Goal: Information Seeking & Learning: Learn about a topic

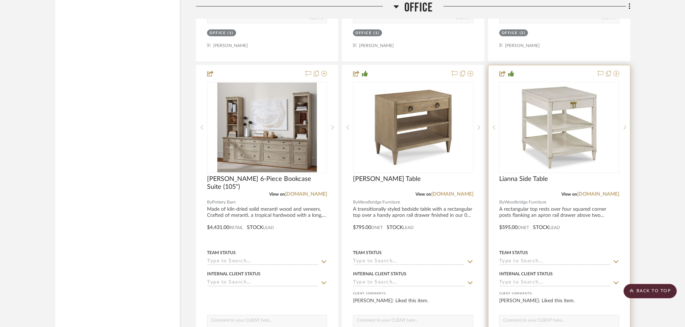
scroll to position [2856, 0]
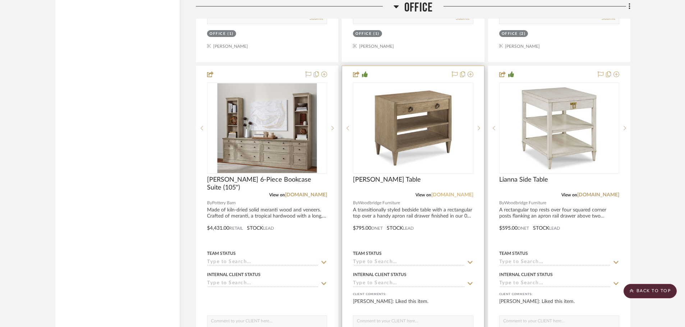
click at [459, 195] on link "[DOMAIN_NAME]" at bounding box center [452, 195] width 42 height 5
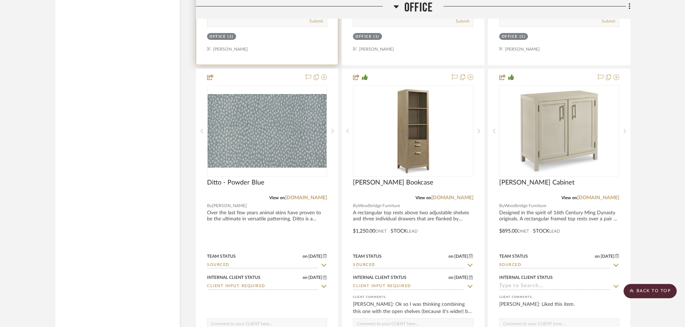
scroll to position [2532, 0]
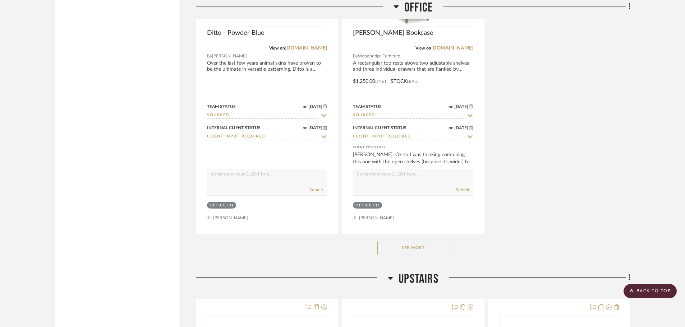
scroll to position [2730, 0]
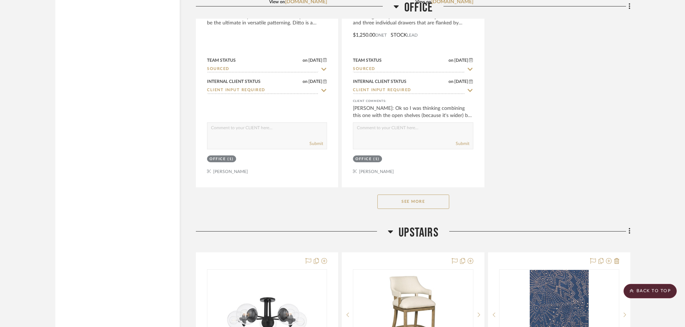
click at [413, 205] on button "See More" at bounding box center [413, 202] width 72 height 14
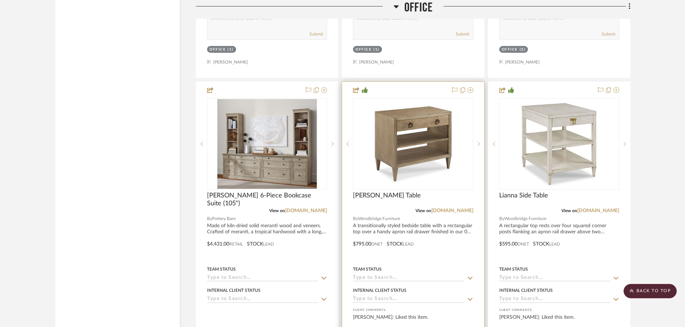
scroll to position [2838, 0]
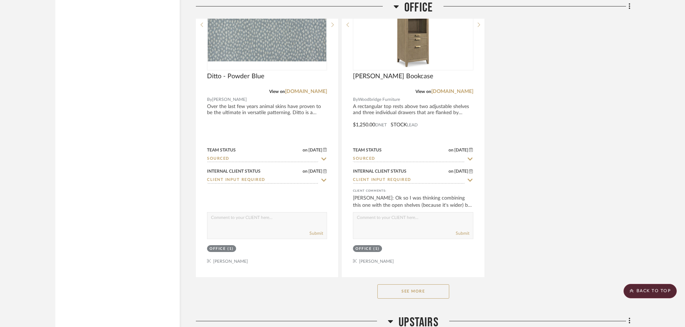
scroll to position [2658, 0]
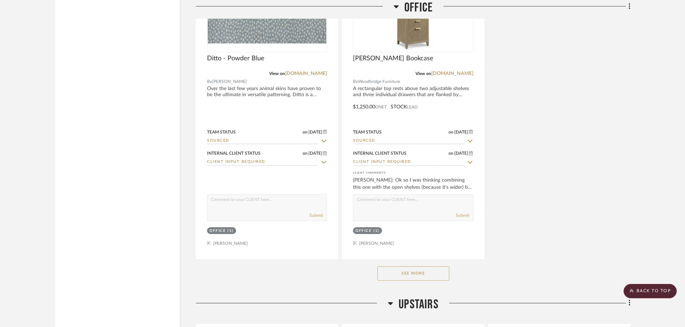
click at [426, 276] on button "See More" at bounding box center [413, 274] width 72 height 14
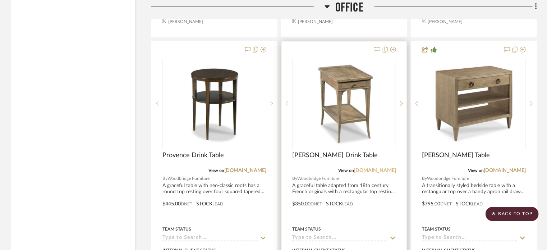
scroll to position [2874, 0]
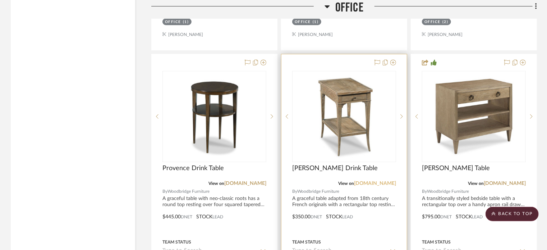
click at [362, 181] on link "[DOMAIN_NAME]" at bounding box center [375, 183] width 42 height 5
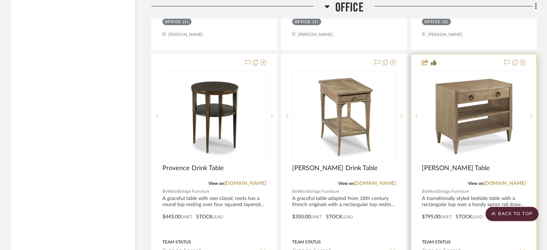
click at [484, 110] on img "0" at bounding box center [474, 116] width 90 height 90
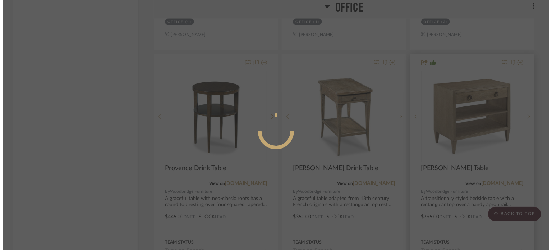
scroll to position [0, 0]
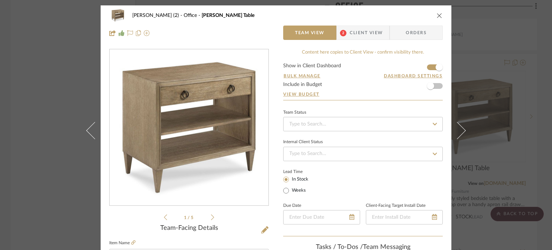
click at [200, 103] on img "0" at bounding box center [189, 128] width 156 height 156
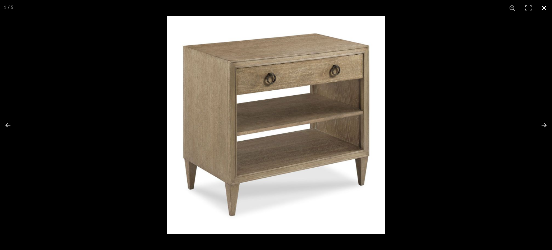
click at [448, 100] on div at bounding box center [443, 141] width 552 height 250
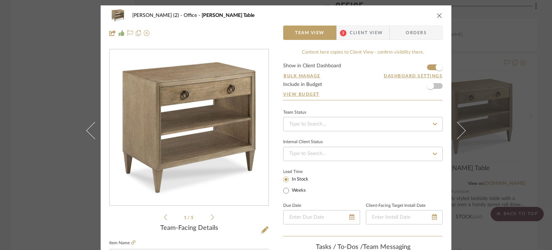
click at [438, 17] on icon "close" at bounding box center [439, 16] width 6 height 6
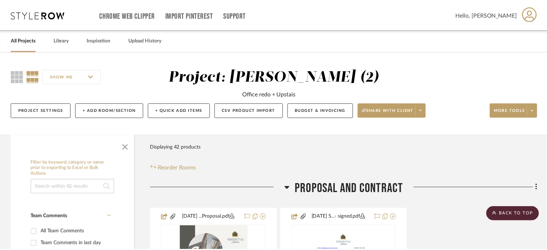
scroll to position [2874, 0]
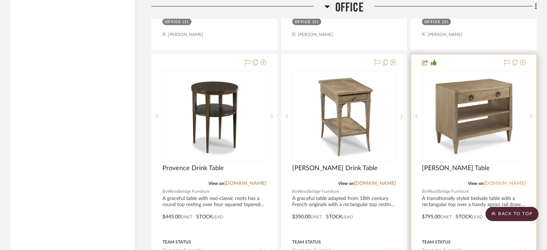
click at [492, 181] on link "[DOMAIN_NAME]" at bounding box center [505, 183] width 42 height 5
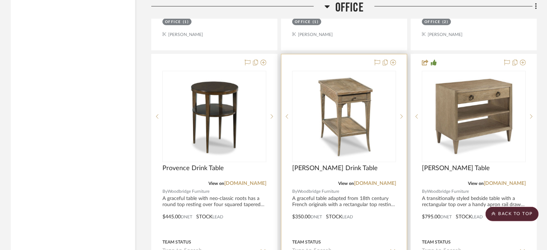
click at [354, 147] on img "0" at bounding box center [344, 116] width 90 height 90
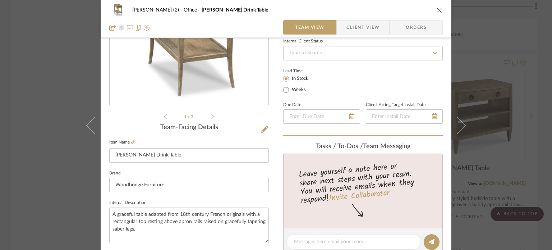
scroll to position [108, 0]
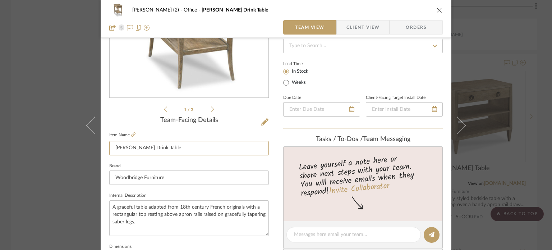
drag, startPoint x: 159, startPoint y: 145, endPoint x: 36, endPoint y: 150, distance: 122.6
click at [36, 150] on div "Stephanie Bergreen (2) Office Burke Drink Table Team View Client View Orders 1 …" at bounding box center [276, 125] width 552 height 250
click at [438, 9] on icon "close" at bounding box center [439, 10] width 6 height 6
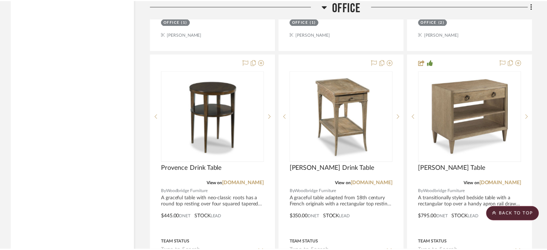
scroll to position [2874, 0]
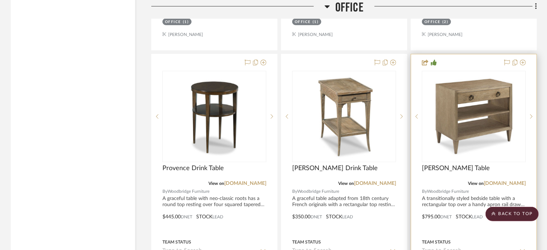
click at [466, 132] on img "0" at bounding box center [474, 116] width 90 height 90
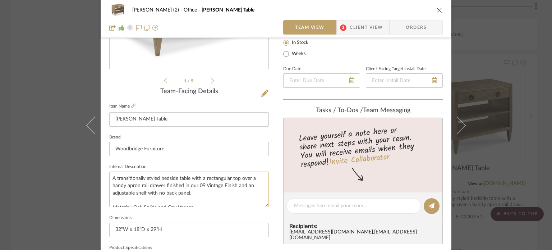
scroll to position [144, 0]
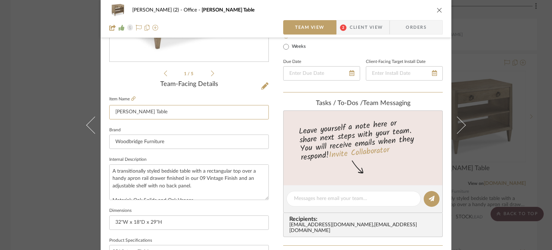
drag, startPoint x: 161, startPoint y: 114, endPoint x: 13, endPoint y: 114, distance: 148.4
click at [13, 114] on div "Stephanie Bergreen (2) Office Ramsey Table Team View 2 Client View Orders 1 / 5…" at bounding box center [276, 125] width 552 height 250
drag, startPoint x: 439, startPoint y: 11, endPoint x: 440, endPoint y: 33, distance: 22.7
click at [439, 11] on icon "close" at bounding box center [439, 10] width 6 height 6
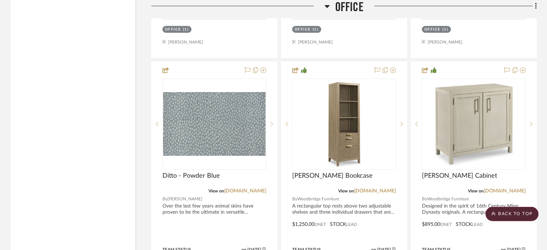
scroll to position [2515, 0]
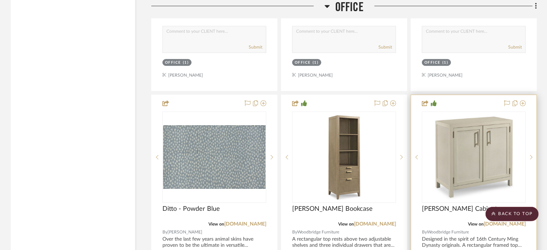
click at [483, 179] on img "0" at bounding box center [474, 157] width 90 height 90
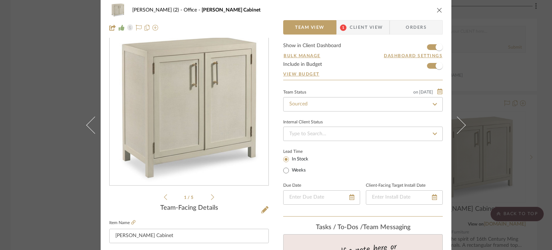
scroll to position [144, 0]
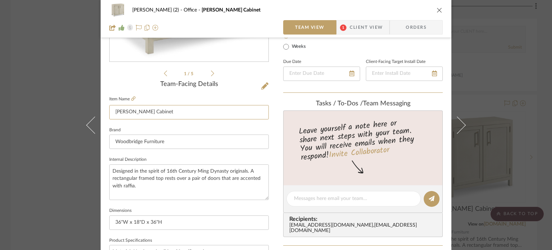
drag, startPoint x: 162, startPoint y: 112, endPoint x: 24, endPoint y: 112, distance: 138.0
click at [24, 112] on div "Stephanie Bergreen (2) Office Rosemary Cabinet Team View 1 Client View Orders 1…" at bounding box center [276, 125] width 552 height 250
click at [437, 8] on icon "close" at bounding box center [439, 10] width 6 height 6
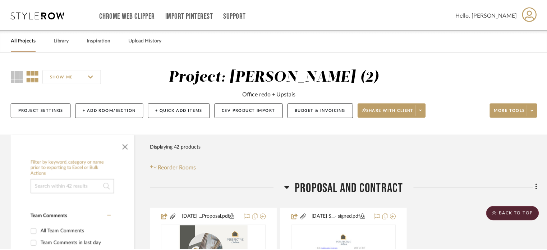
scroll to position [2515, 0]
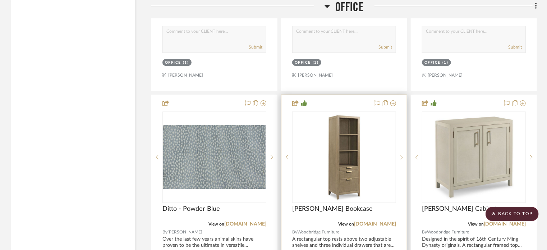
click at [361, 168] on div at bounding box center [344, 156] width 104 height 91
click at [339, 186] on img "0" at bounding box center [344, 157] width 90 height 90
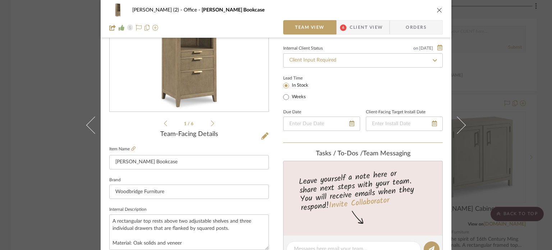
scroll to position [144, 0]
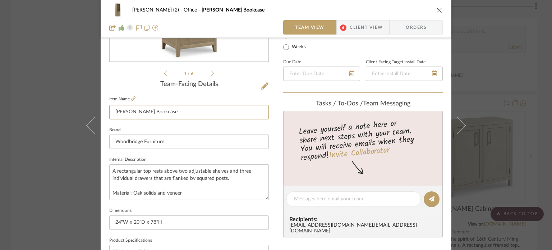
drag, startPoint x: 164, startPoint y: 112, endPoint x: 0, endPoint y: 114, distance: 164.2
click at [0, 114] on div "Stephanie Bergreen (2) Office Beall Bookcase Team View 6 Client View Orders 1 /…" at bounding box center [276, 125] width 552 height 250
drag, startPoint x: 496, startPoint y: 224, endPoint x: 454, endPoint y: 225, distance: 42.8
click at [497, 224] on div "Stephanie Bergreen (2) Office Beall Bookcase Team View 6 Client View Orders 1 /…" at bounding box center [276, 125] width 552 height 250
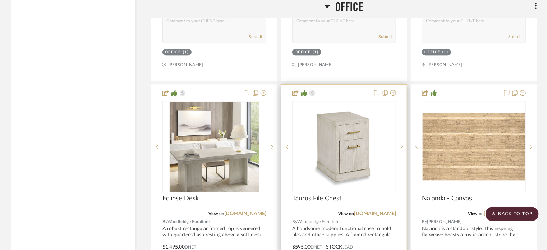
scroll to position [2191, 0]
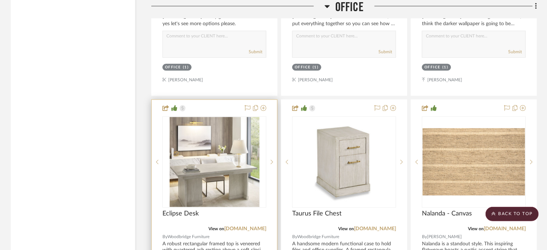
click at [0, 0] on img at bounding box center [0, 0] width 0 height 0
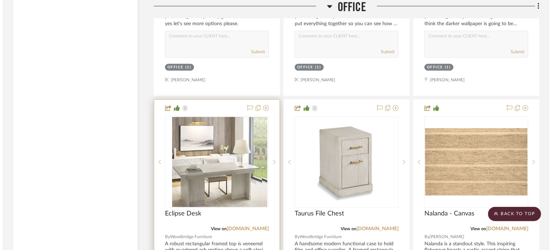
scroll to position [0, 0]
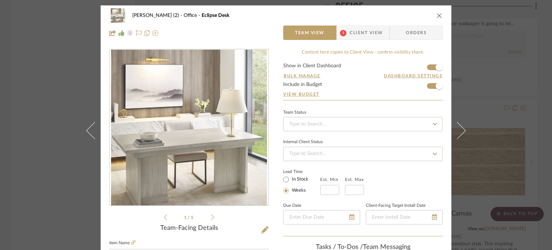
click at [213, 124] on img "0" at bounding box center [189, 128] width 156 height 156
click at [436, 17] on icon "close" at bounding box center [439, 16] width 6 height 6
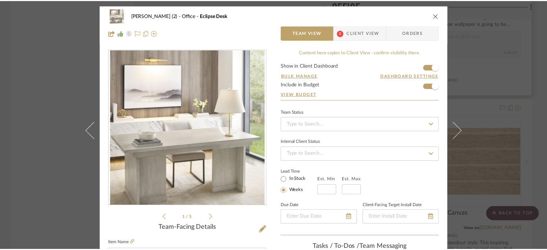
scroll to position [2191, 0]
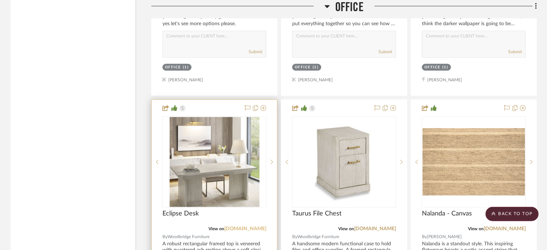
click at [232, 226] on link "[DOMAIN_NAME]" at bounding box center [245, 228] width 42 height 5
click at [201, 182] on img "0" at bounding box center [215, 162] width 90 height 90
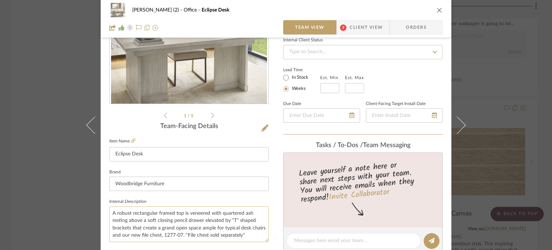
scroll to position [108, 0]
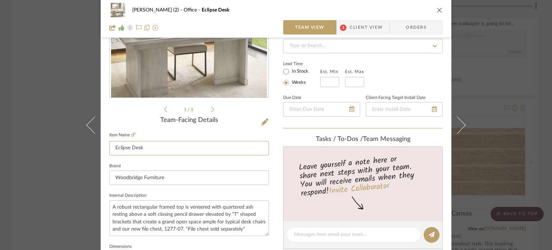
drag, startPoint x: 156, startPoint y: 147, endPoint x: 42, endPoint y: 149, distance: 113.5
click at [46, 149] on div "Stephanie Bergreen (2) Office Eclipse Desk Team View 3 Client View Orders 1 / 5…" at bounding box center [276, 125] width 552 height 250
click at [435, 13] on div "Stephanie Bergreen (2) Office Eclipse Desk" at bounding box center [275, 10] width 333 height 14
click at [436, 8] on icon "close" at bounding box center [439, 10] width 6 height 6
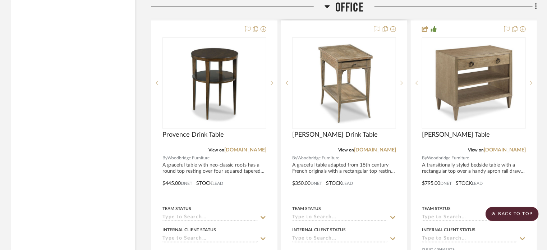
scroll to position [2910, 0]
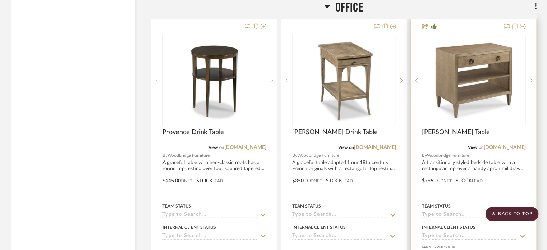
click at [484, 86] on img "0" at bounding box center [474, 81] width 90 height 90
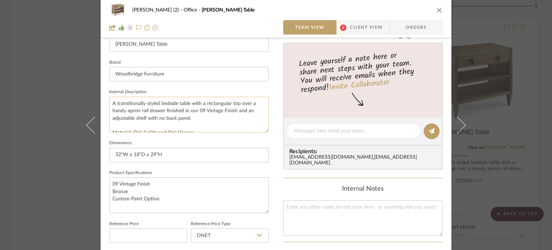
scroll to position [251, 0]
